Goal: Task Accomplishment & Management: Use online tool/utility

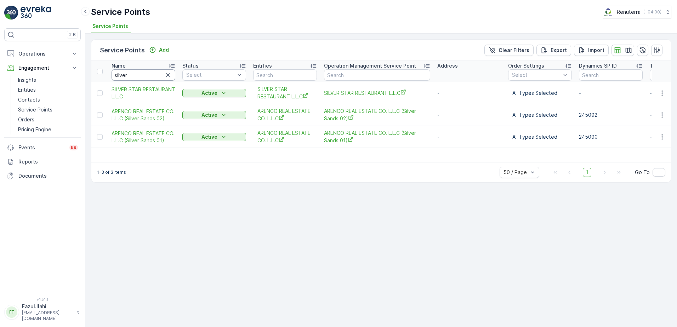
click at [145, 78] on input "silver" at bounding box center [144, 74] width 64 height 11
type input "vepp"
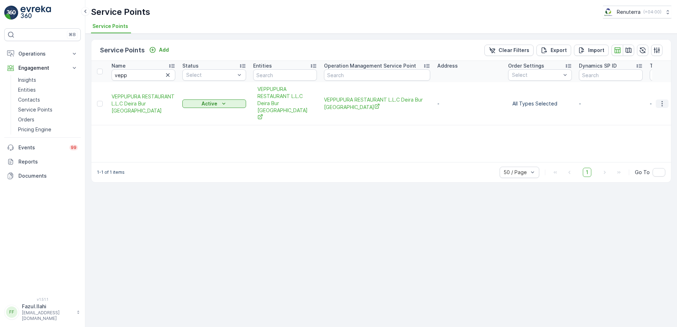
click at [660, 100] on icon "button" at bounding box center [662, 103] width 7 height 7
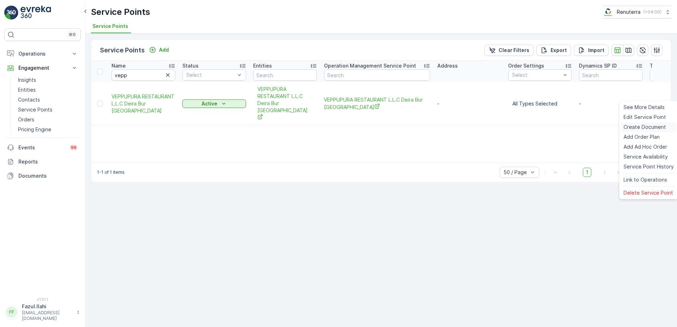
click at [639, 128] on span "Create Document" at bounding box center [645, 127] width 43 height 7
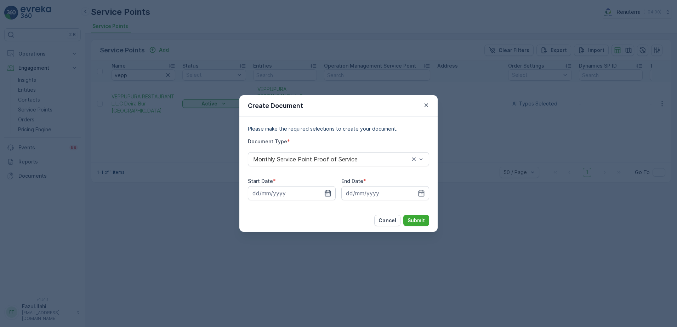
click at [331, 192] on icon "button" at bounding box center [328, 193] width 6 height 6
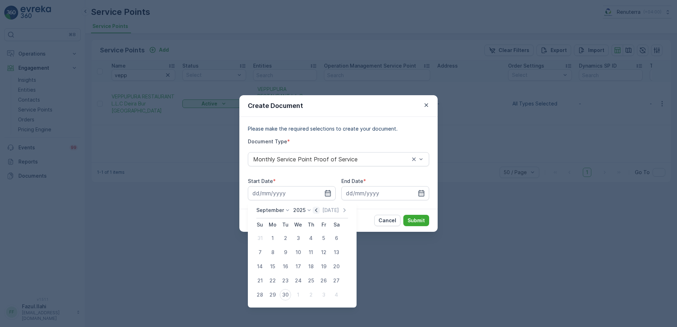
click at [317, 211] on icon "button" at bounding box center [316, 210] width 7 height 7
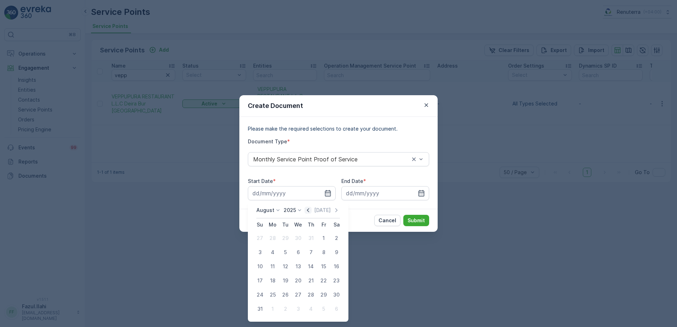
click at [311, 213] on icon "button" at bounding box center [308, 210] width 7 height 7
click at [283, 242] on div "1" at bounding box center [285, 238] width 11 height 11
type input "01.07.2025"
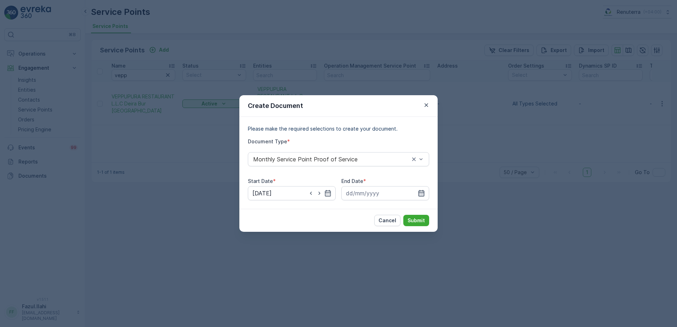
click at [421, 194] on icon "button" at bounding box center [421, 193] width 7 height 7
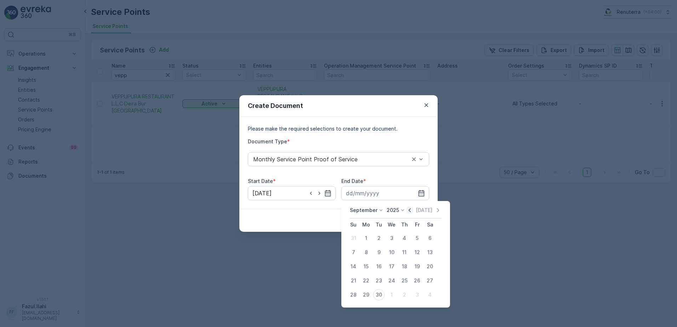
click at [409, 213] on icon "button" at bounding box center [409, 210] width 7 height 7
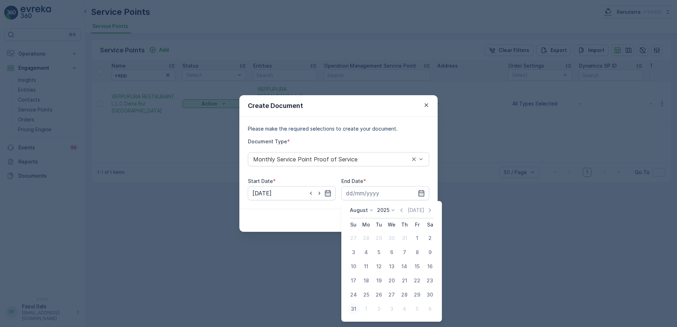
click at [355, 313] on div "31" at bounding box center [353, 309] width 11 height 11
type input "31.08.2025"
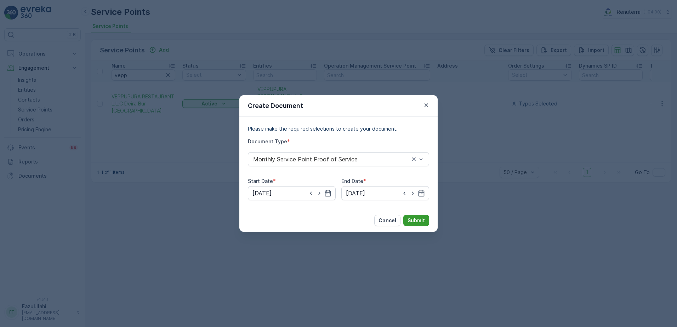
click at [412, 221] on p "Submit" at bounding box center [416, 220] width 17 height 7
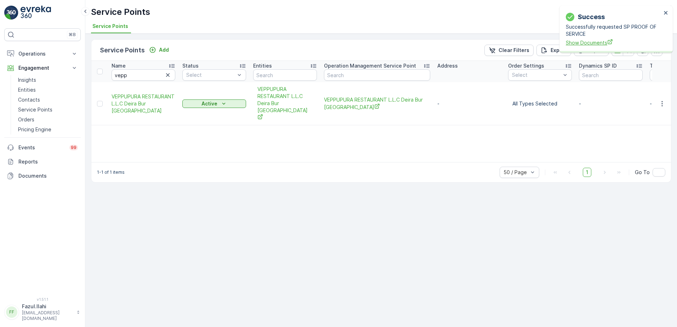
click at [588, 43] on span "Show Documents" at bounding box center [614, 42] width 96 height 7
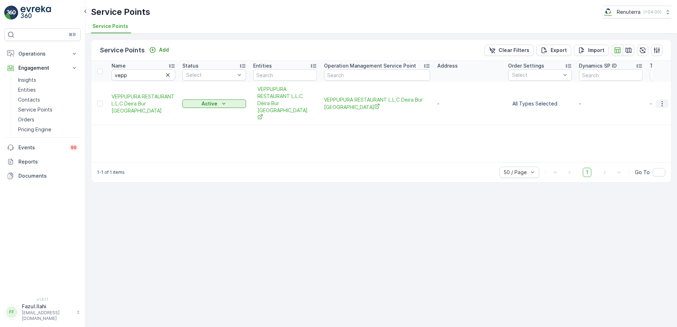
click at [660, 100] on icon "button" at bounding box center [662, 103] width 7 height 7
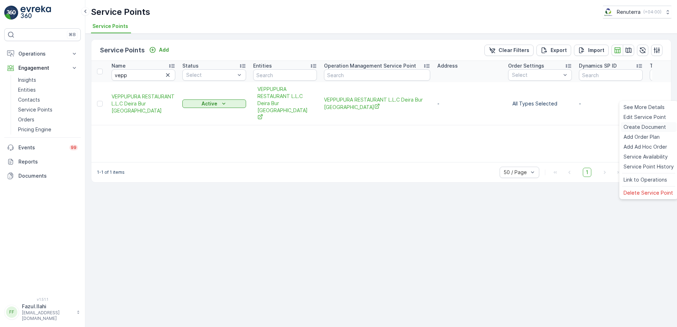
click at [635, 129] on span "Create Document" at bounding box center [645, 127] width 43 height 7
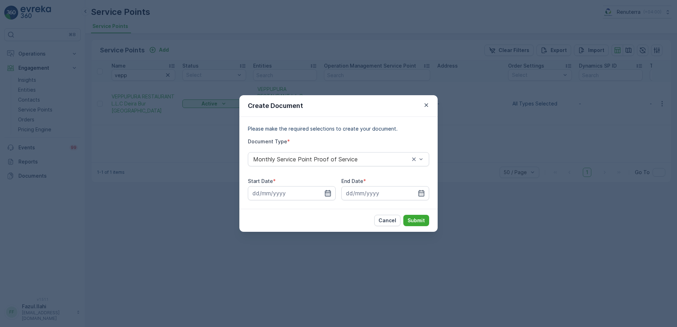
click at [330, 197] on icon "button" at bounding box center [327, 193] width 7 height 7
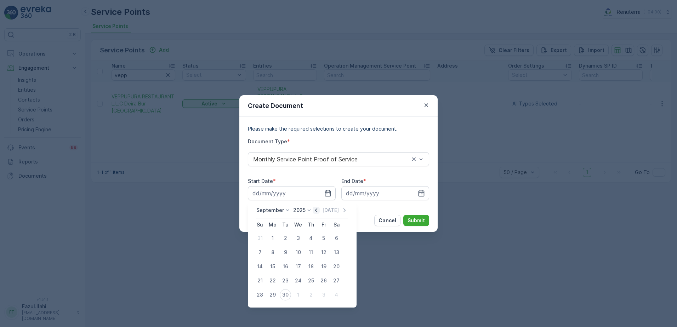
click at [316, 211] on icon "button" at bounding box center [316, 210] width 7 height 7
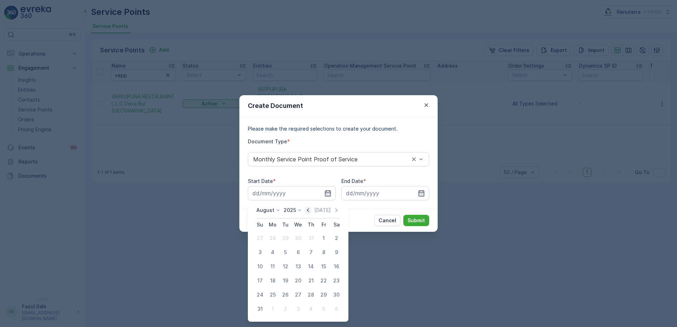
click at [312, 210] on icon "button" at bounding box center [308, 210] width 7 height 7
click at [287, 239] on div "1" at bounding box center [285, 238] width 11 height 11
type input "01.07.2025"
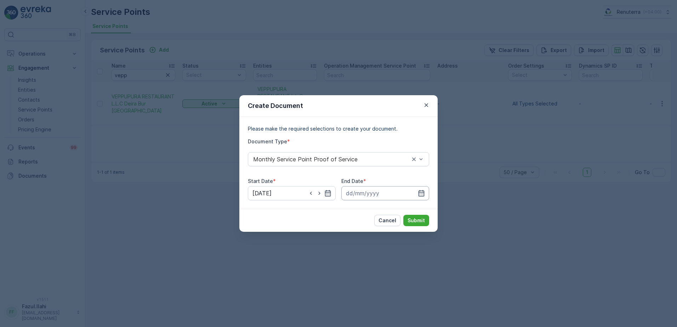
click at [428, 195] on input at bounding box center [385, 193] width 88 height 14
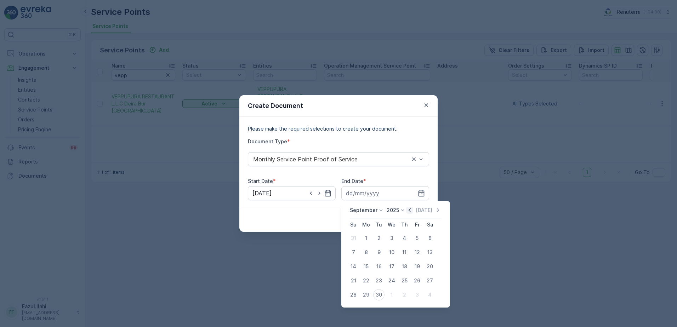
click at [409, 211] on icon "button" at bounding box center [409, 210] width 7 height 7
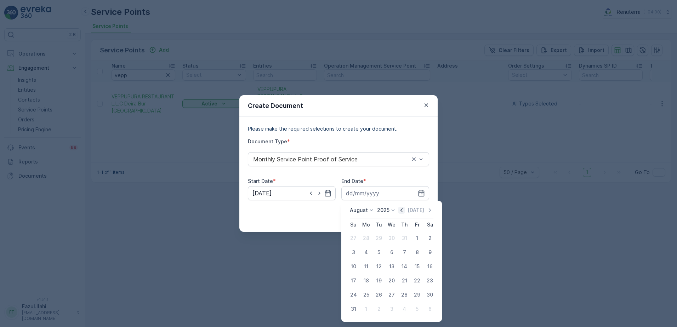
click at [403, 209] on icon "button" at bounding box center [402, 210] width 2 height 4
click at [401, 294] on div "31" at bounding box center [404, 294] width 11 height 11
type input "31.07.2025"
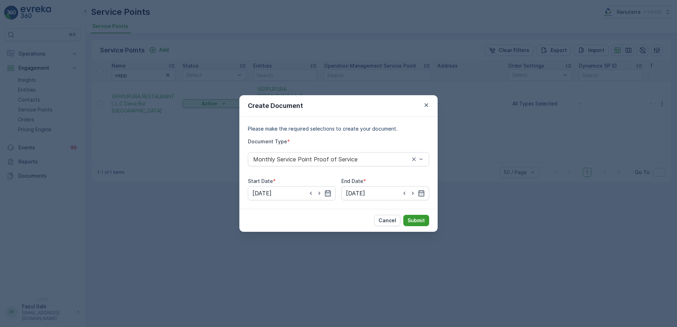
click at [421, 218] on p "Submit" at bounding box center [416, 220] width 17 height 7
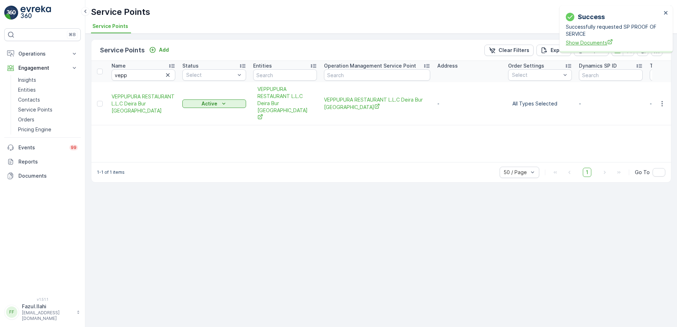
click at [598, 43] on span "Show Documents" at bounding box center [614, 42] width 96 height 7
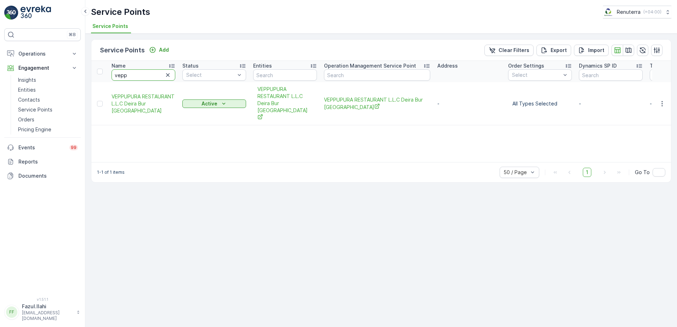
click at [152, 72] on input "vepp" at bounding box center [144, 74] width 64 height 11
type input "arif"
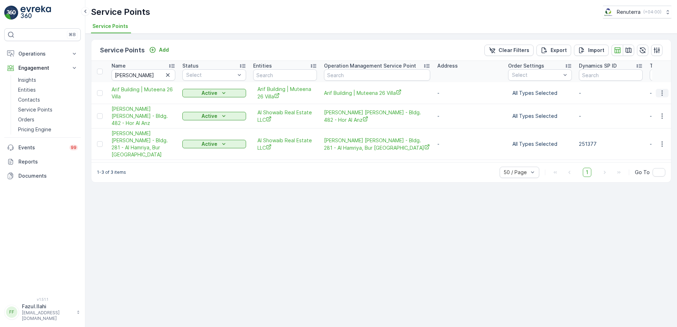
click at [661, 91] on icon "button" at bounding box center [662, 93] width 7 height 7
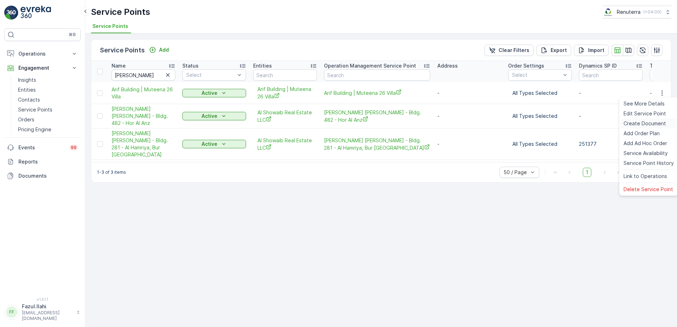
click at [653, 123] on span "Create Document" at bounding box center [645, 123] width 43 height 7
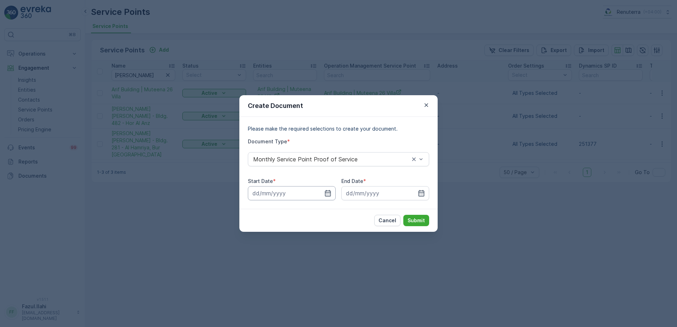
click at [333, 191] on input at bounding box center [292, 193] width 88 height 14
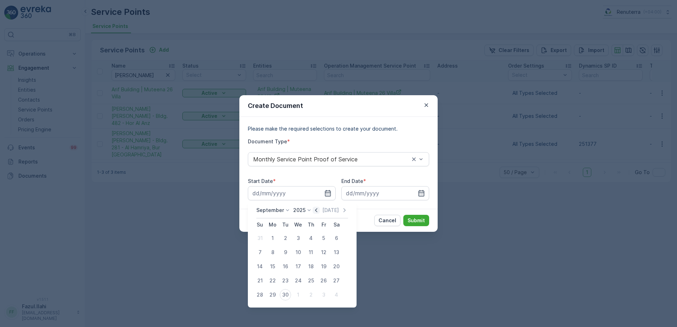
click at [314, 211] on icon "button" at bounding box center [316, 210] width 7 height 7
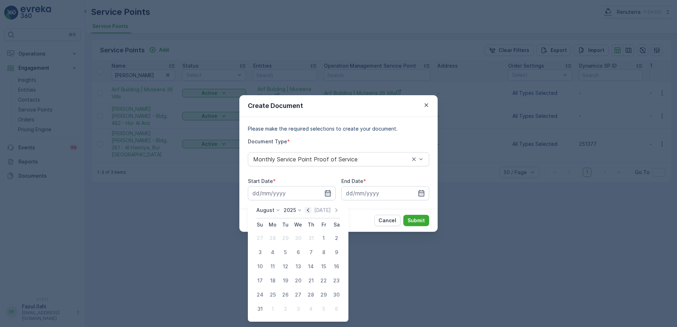
click at [309, 212] on icon "button" at bounding box center [308, 210] width 2 height 4
click at [285, 237] on div "1" at bounding box center [285, 238] width 11 height 11
type input "01.07.2025"
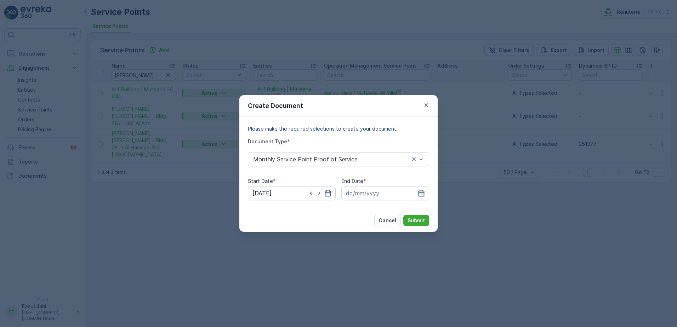
click at [419, 193] on icon "button" at bounding box center [422, 193] width 6 height 6
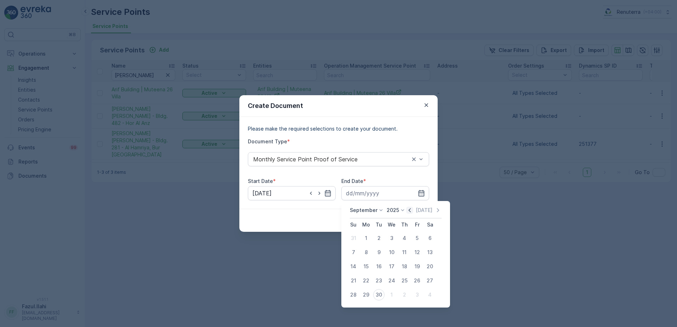
click at [408, 209] on icon "button" at bounding box center [409, 210] width 7 height 7
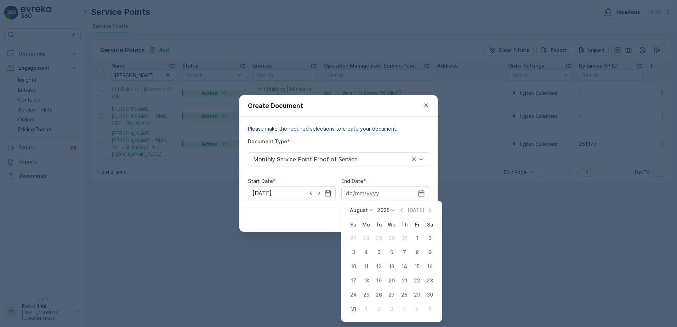
click at [352, 309] on div "31" at bounding box center [353, 309] width 11 height 11
type input "31.08.2025"
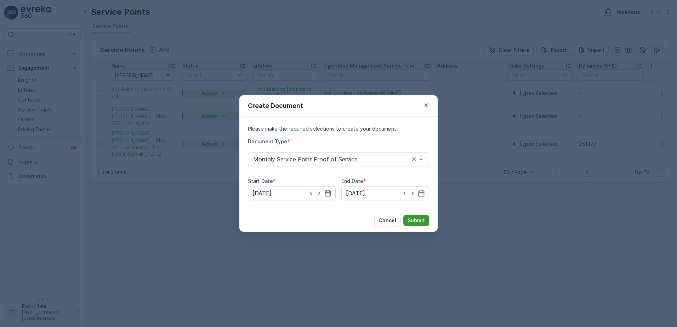
click at [417, 221] on p "Submit" at bounding box center [416, 220] width 17 height 7
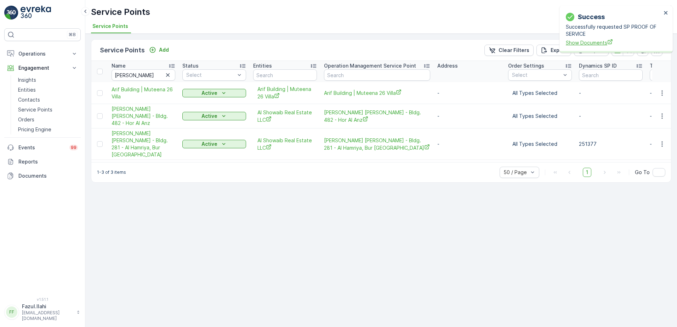
click at [586, 41] on span "Show Documents" at bounding box center [614, 42] width 96 height 7
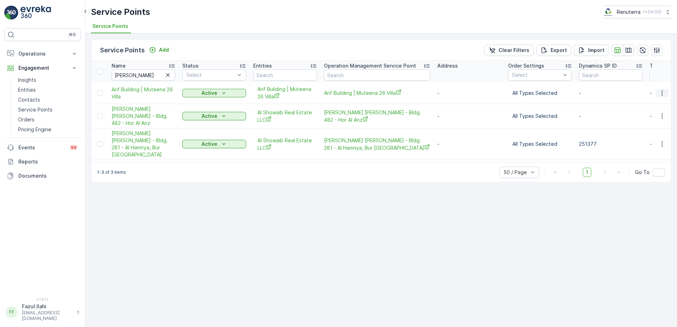
click at [662, 92] on icon "button" at bounding box center [662, 93] width 7 height 7
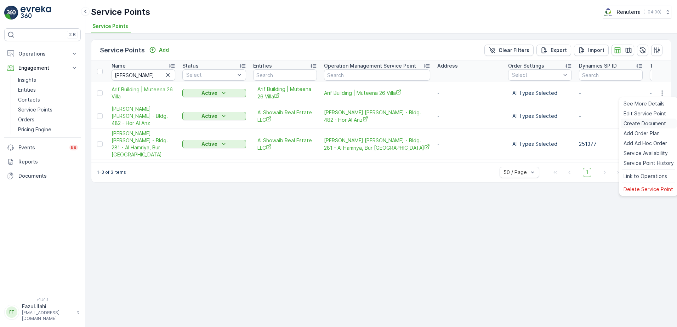
click at [636, 122] on span "Create Document" at bounding box center [645, 123] width 43 height 7
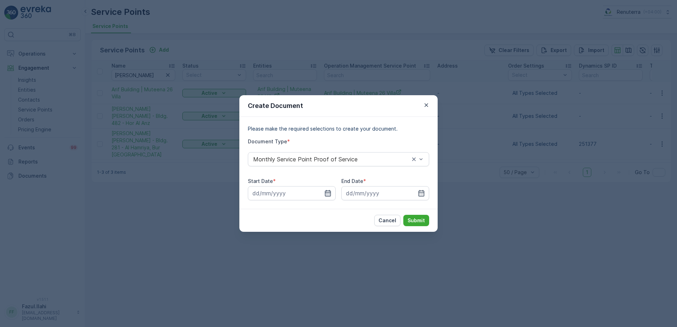
click at [329, 194] on icon "button" at bounding box center [328, 193] width 6 height 6
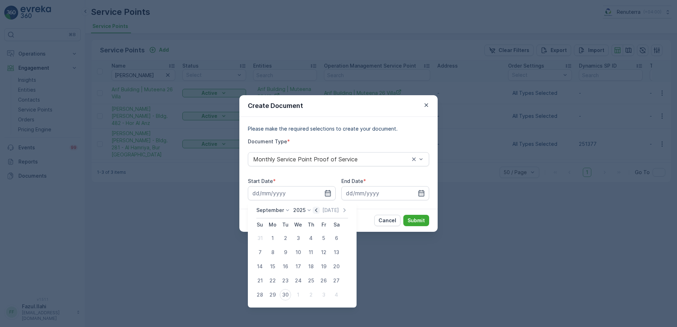
click at [314, 209] on icon "button" at bounding box center [316, 210] width 7 height 7
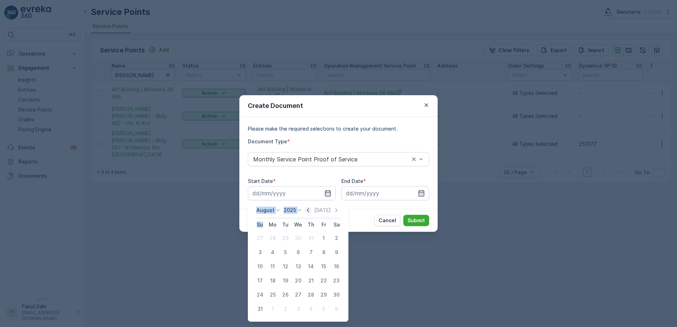
click at [314, 209] on div "Today" at bounding box center [322, 210] width 35 height 7
click at [312, 209] on icon "button" at bounding box center [308, 210] width 7 height 7
click at [283, 239] on div "1" at bounding box center [285, 238] width 11 height 11
type input "01.07.2025"
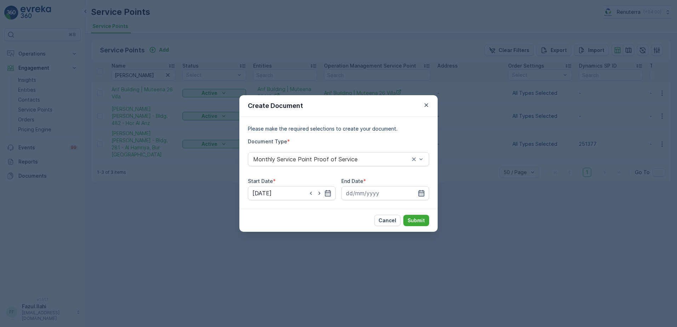
click at [418, 192] on icon "button" at bounding box center [421, 193] width 7 height 7
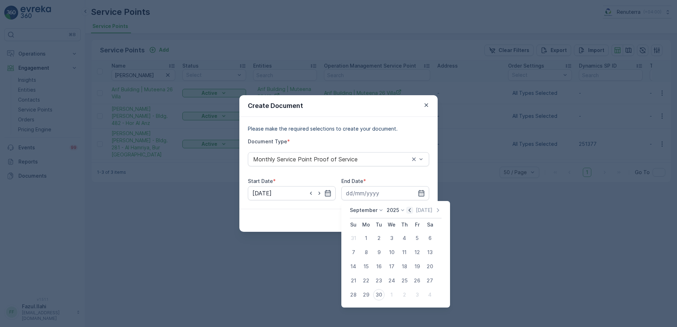
click at [407, 210] on icon "button" at bounding box center [409, 210] width 7 height 7
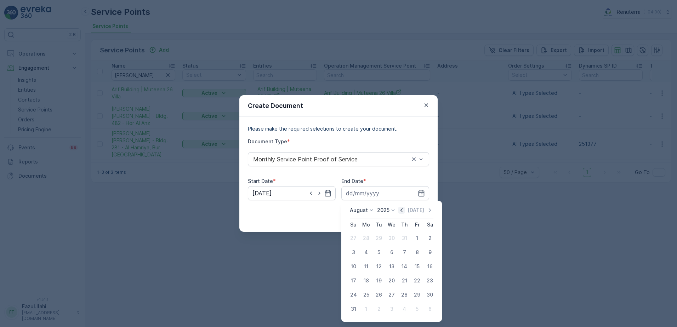
click at [405, 210] on icon "button" at bounding box center [401, 210] width 7 height 7
click at [403, 294] on div "31" at bounding box center [404, 294] width 11 height 11
type input "31.07.2025"
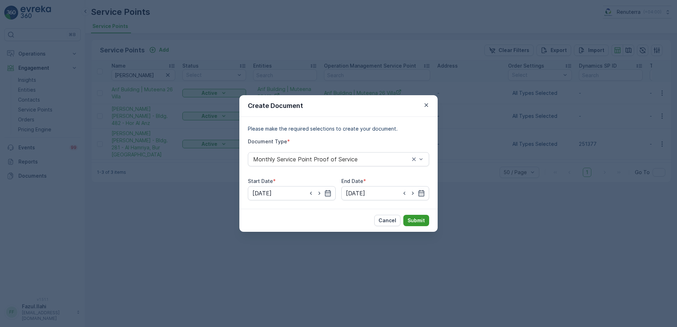
click at [411, 219] on p "Submit" at bounding box center [416, 220] width 17 height 7
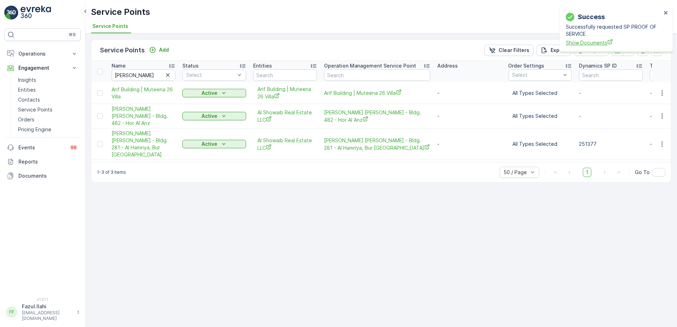
click at [584, 41] on span "Show Documents" at bounding box center [614, 42] width 96 height 7
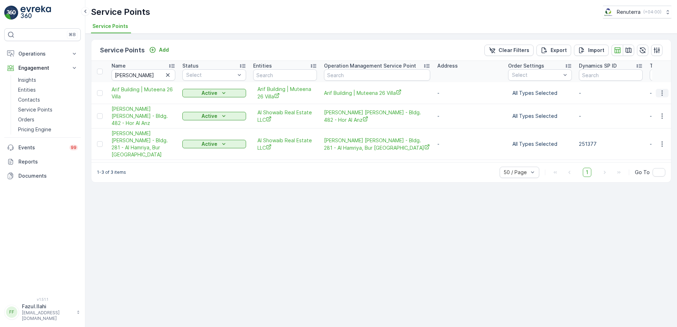
click at [662, 93] on icon "button" at bounding box center [662, 92] width 1 height 5
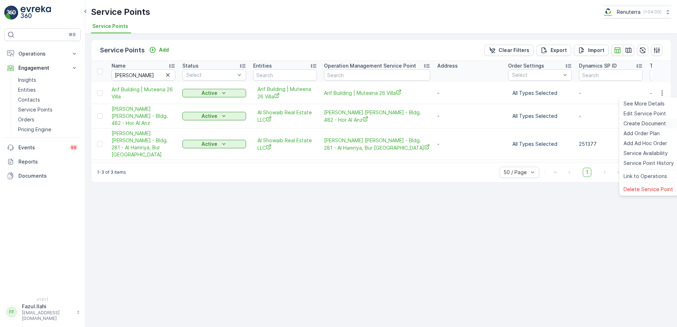
click at [634, 123] on span "Create Document" at bounding box center [645, 123] width 43 height 7
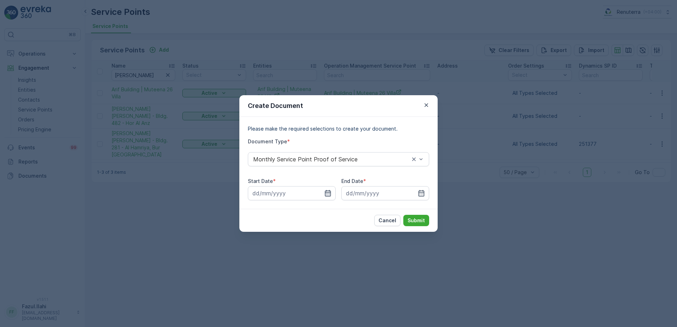
click at [328, 190] on icon "button" at bounding box center [327, 193] width 7 height 7
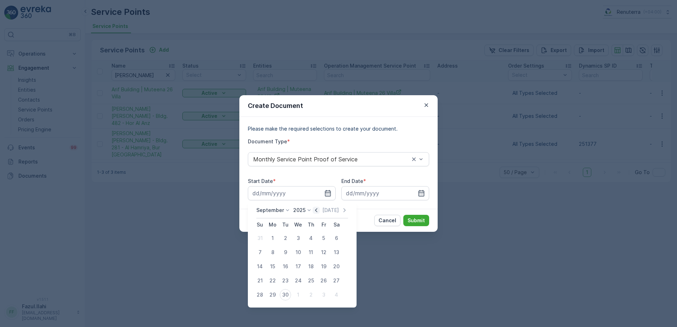
click at [313, 211] on icon "button" at bounding box center [316, 210] width 7 height 7
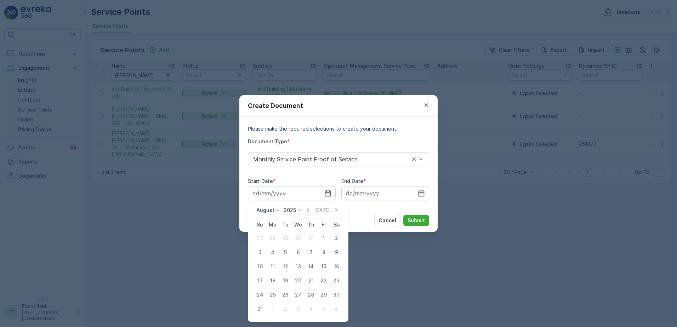
click at [322, 238] on div "1" at bounding box center [323, 238] width 11 height 11
type input "01.08.2025"
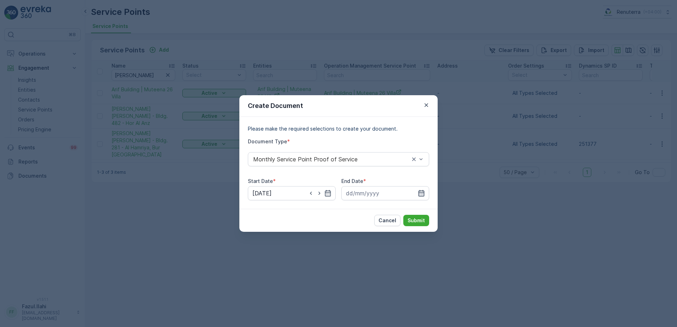
click at [421, 190] on icon "button" at bounding box center [421, 193] width 7 height 7
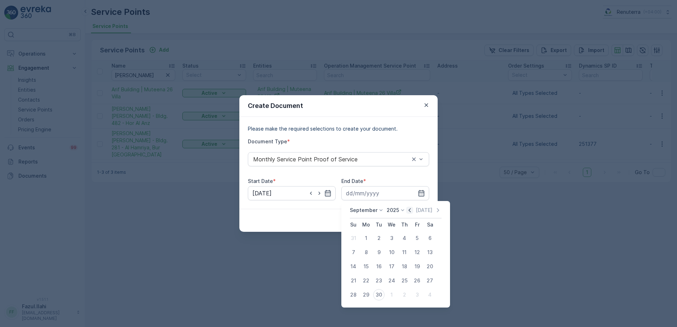
click at [406, 213] on icon "button" at bounding box center [409, 210] width 7 height 7
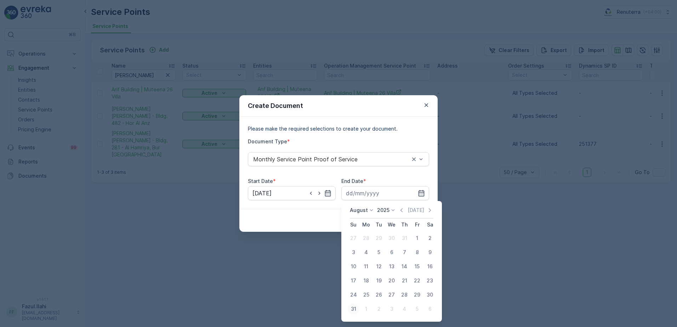
click at [355, 311] on div "31" at bounding box center [353, 309] width 11 height 11
type input "31.08.2025"
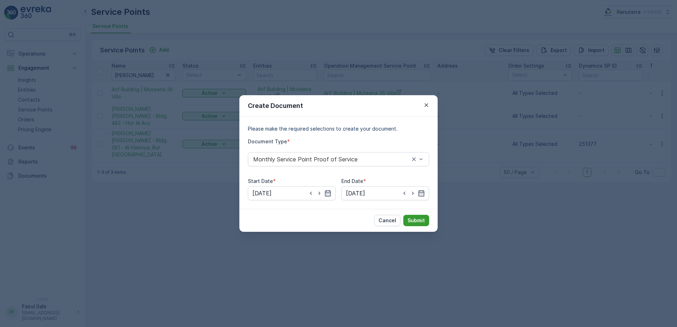
click at [422, 222] on p "Submit" at bounding box center [416, 220] width 17 height 7
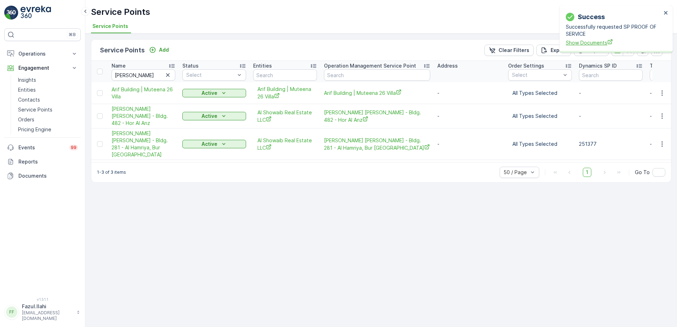
click at [596, 44] on span "Show Documents" at bounding box center [614, 42] width 96 height 7
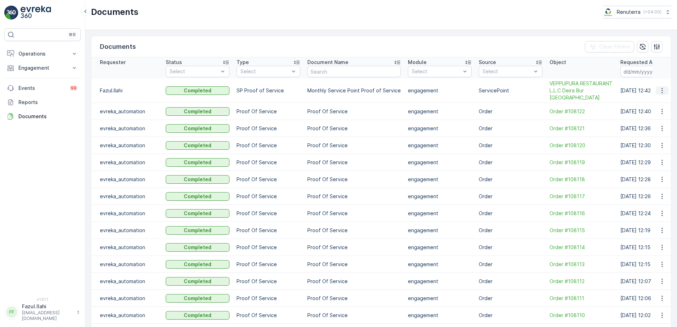
click at [660, 91] on button "button" at bounding box center [662, 90] width 13 height 9
click at [661, 100] on span "See Details" at bounding box center [660, 97] width 27 height 7
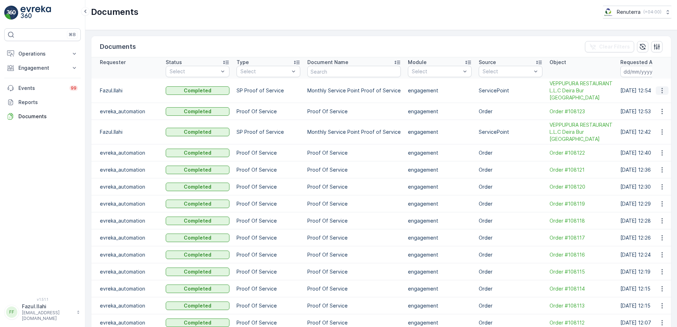
click at [662, 89] on icon "button" at bounding box center [662, 90] width 7 height 7
click at [663, 96] on span "See Details" at bounding box center [664, 98] width 27 height 7
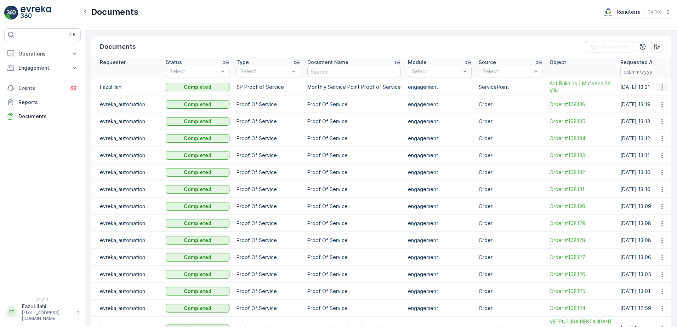
click at [659, 88] on icon "button" at bounding box center [662, 87] width 7 height 7
click at [652, 99] on span "See Details" at bounding box center [660, 97] width 27 height 7
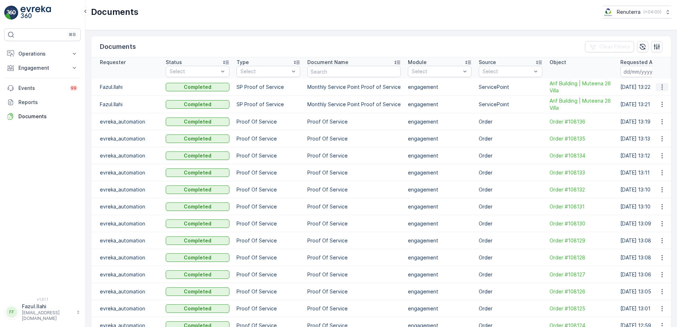
click at [661, 88] on icon "button" at bounding box center [662, 87] width 7 height 7
click at [656, 97] on span "See Details" at bounding box center [660, 97] width 27 height 7
click at [659, 87] on icon "button" at bounding box center [662, 87] width 7 height 7
click at [659, 96] on span "See Details" at bounding box center [660, 97] width 27 height 7
